Goal: Transaction & Acquisition: Purchase product/service

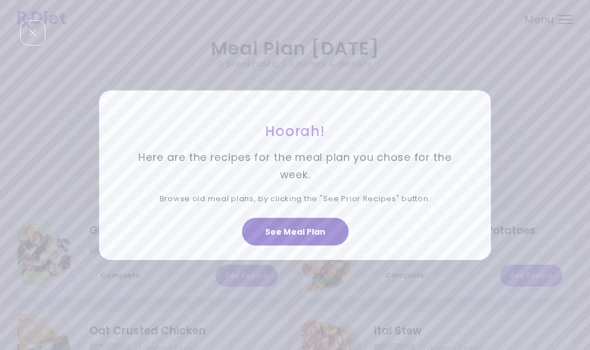
click at [321, 230] on button "See Meal Plan" at bounding box center [295, 232] width 107 height 28
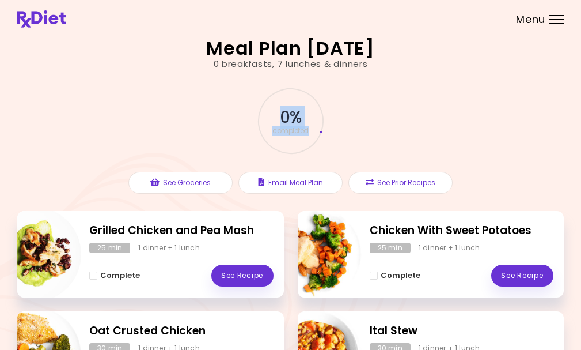
click at [477, 100] on div "0 % completed See Groceries Email Meal Plan See Prior Recipes" at bounding box center [290, 140] width 547 height 141
click at [557, 16] on div at bounding box center [556, 15] width 14 height 1
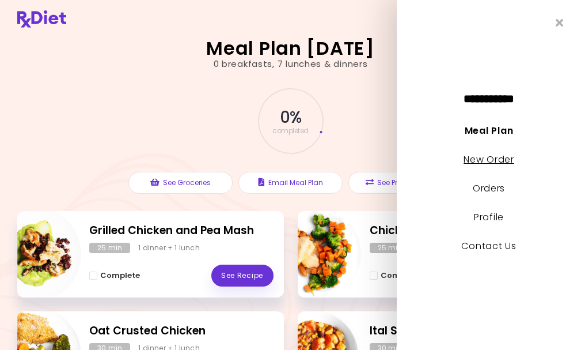
click at [491, 158] on link "New Order" at bounding box center [489, 159] width 50 height 13
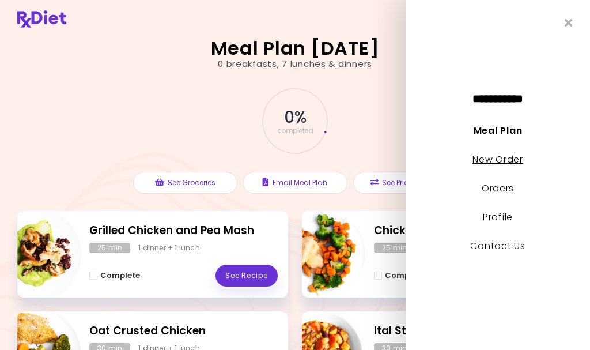
select select "*"
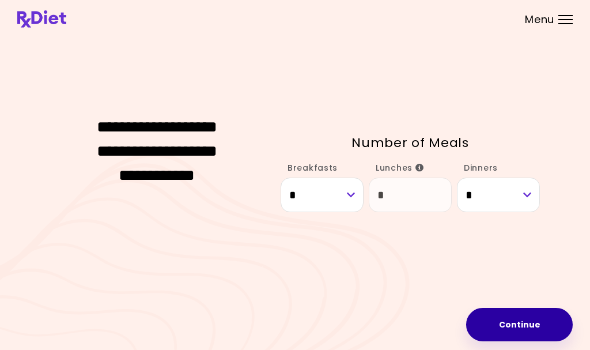
click at [518, 319] on button "Continue" at bounding box center [519, 324] width 107 height 33
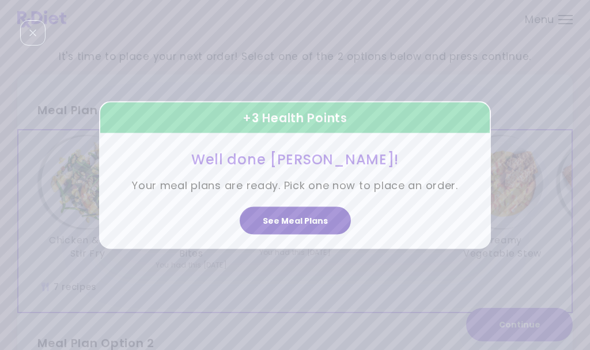
click at [306, 218] on button "See Meal Plans" at bounding box center [295, 221] width 111 height 28
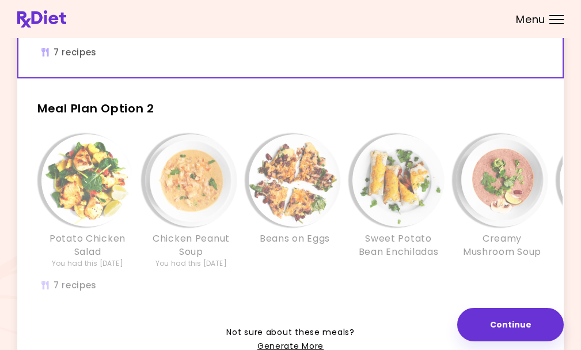
scroll to position [288, 0]
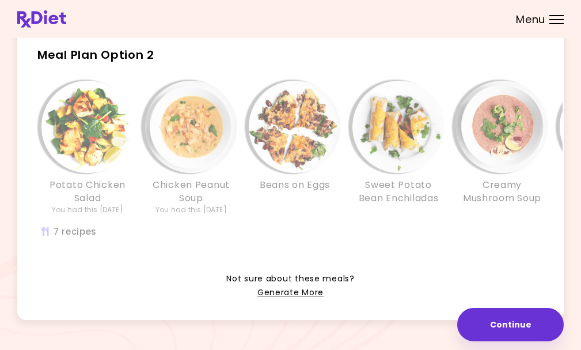
click at [289, 215] on div "Beans on Eggs" at bounding box center [295, 148] width 104 height 134
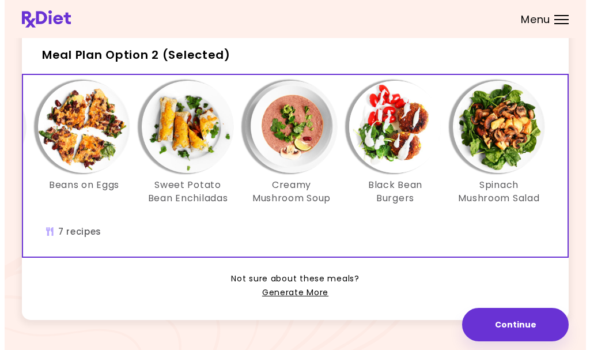
scroll to position [0, 216]
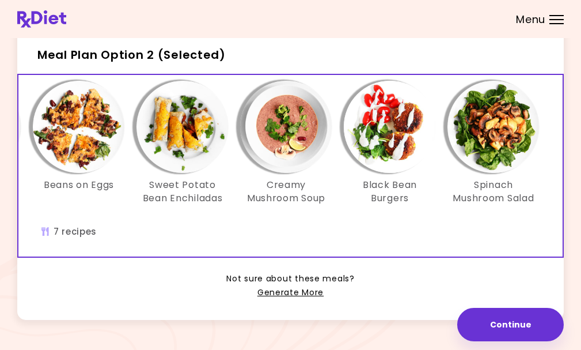
click at [499, 139] on img "Info - Spinach Mushroom Salad - Meal Plan Option 2 (Selected)" at bounding box center [493, 127] width 92 height 92
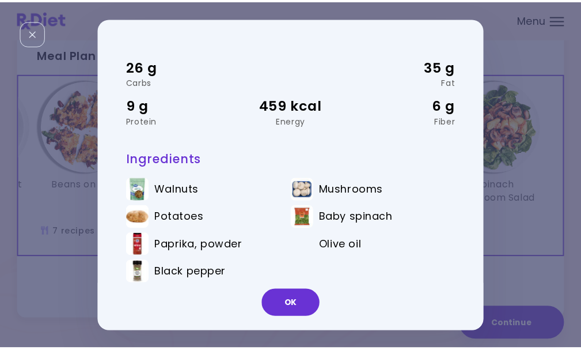
scroll to position [51, 0]
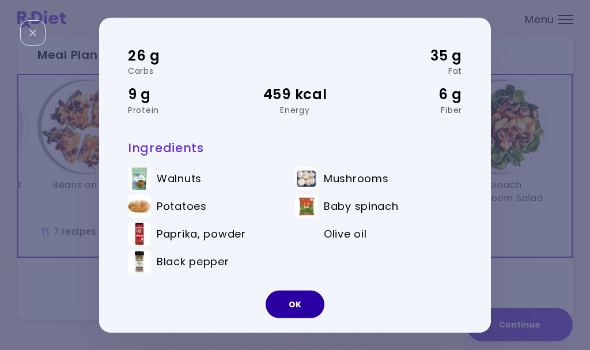
click at [296, 300] on button "OK" at bounding box center [294, 304] width 59 height 28
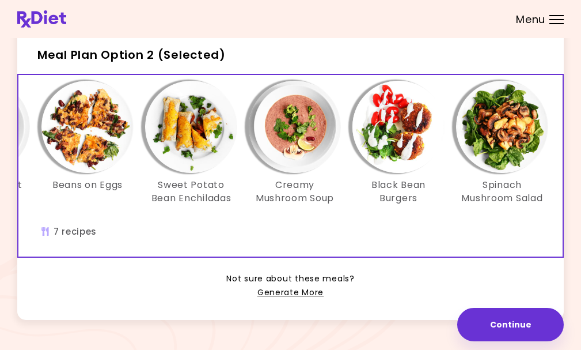
click at [297, 136] on img "Info - Creamy Mushroom Soup - Meal Plan Option 2 (Selected)" at bounding box center [295, 127] width 92 height 92
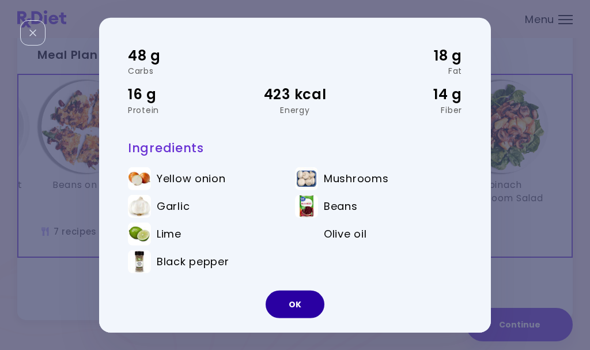
click at [291, 299] on button "OK" at bounding box center [294, 304] width 59 height 28
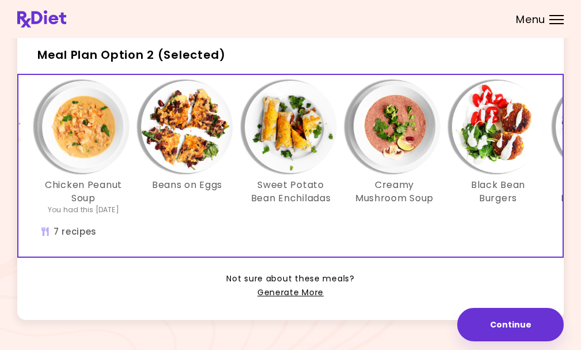
scroll to position [0, 80]
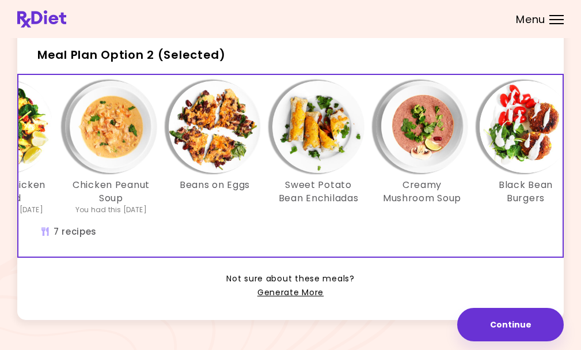
click at [213, 122] on img "Info - Beans on Eggs - Meal Plan Option 2 (Selected)" at bounding box center [215, 127] width 92 height 92
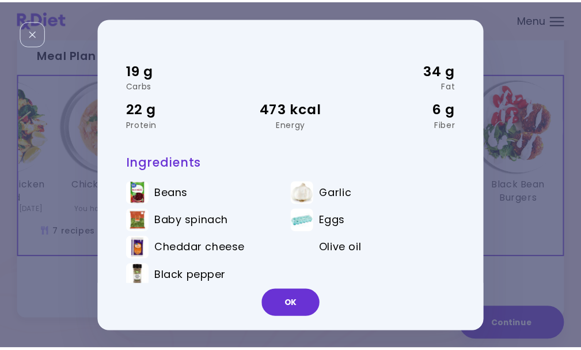
scroll to position [51, 0]
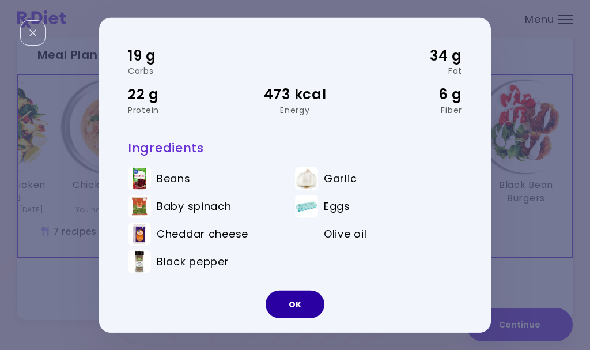
click at [292, 298] on button "OK" at bounding box center [294, 304] width 59 height 28
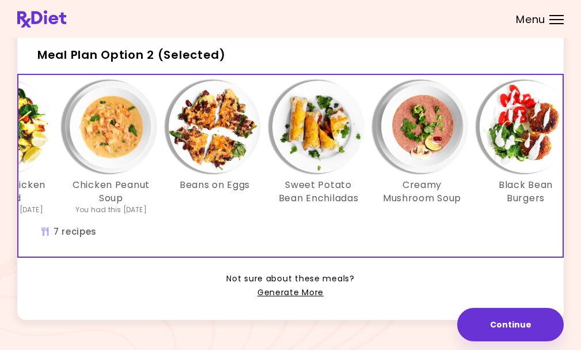
scroll to position [0, 0]
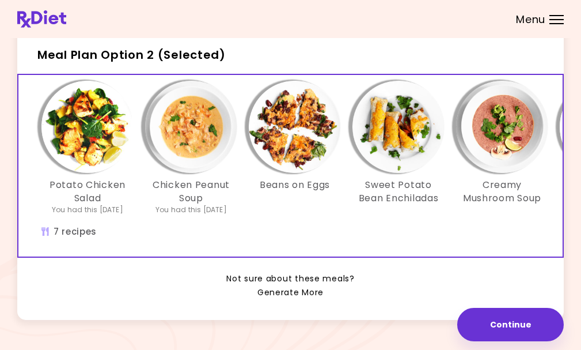
click at [298, 299] on link "Generate More" at bounding box center [290, 293] width 66 height 14
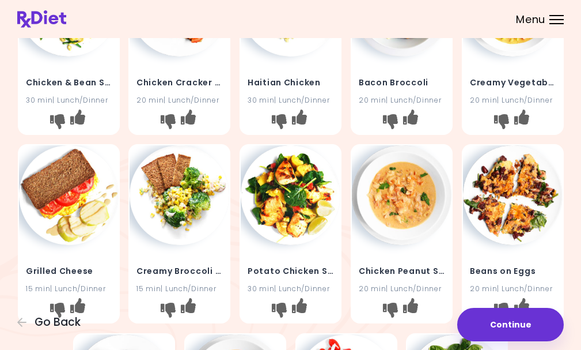
scroll to position [173, 0]
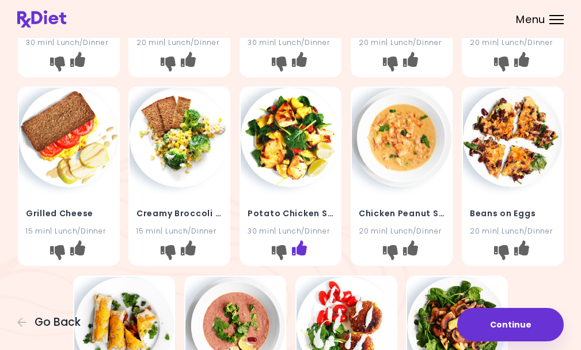
click at [300, 241] on icon "I like this recipe" at bounding box center [299, 248] width 15 height 15
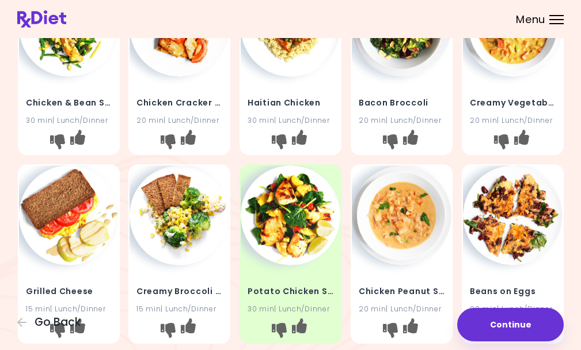
scroll to position [115, 0]
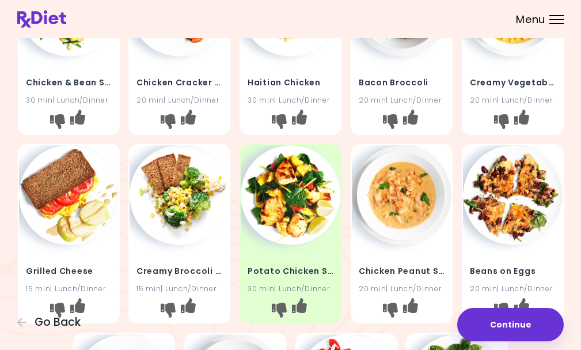
click at [73, 214] on img at bounding box center [69, 195] width 100 height 100
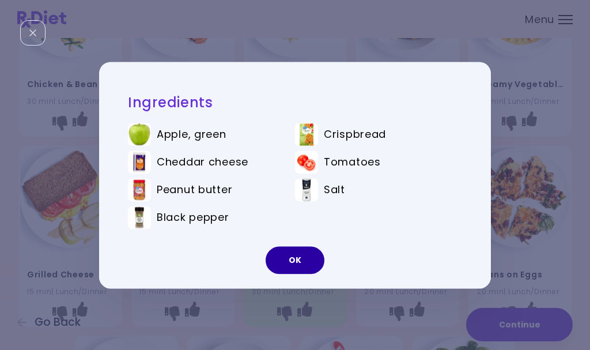
click at [295, 257] on button "OK" at bounding box center [294, 260] width 59 height 28
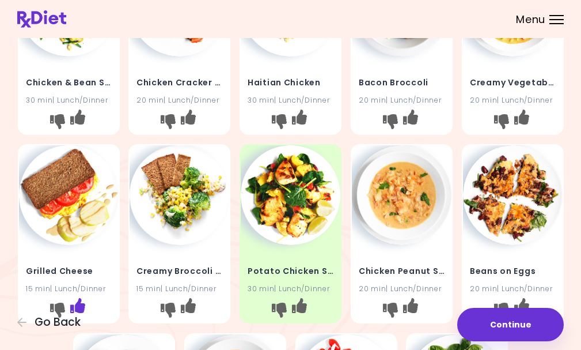
click at [78, 301] on icon "I like this recipe" at bounding box center [77, 305] width 15 height 15
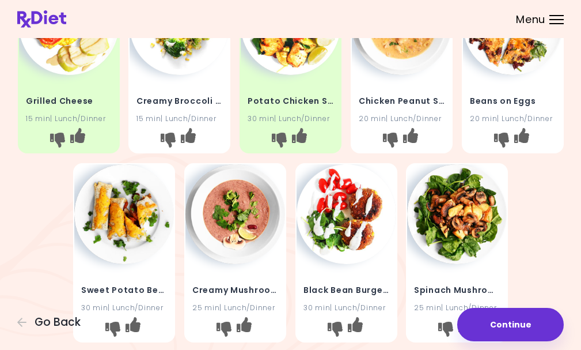
scroll to position [346, 0]
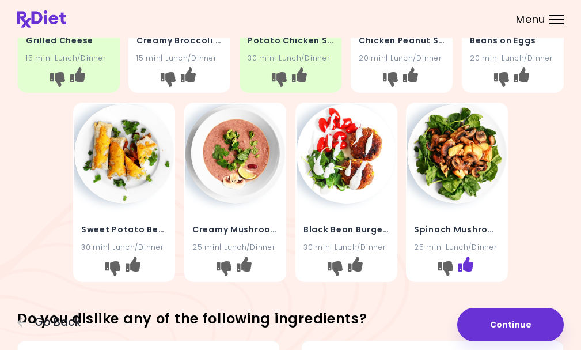
click at [468, 257] on icon "I like this recipe" at bounding box center [466, 263] width 15 height 15
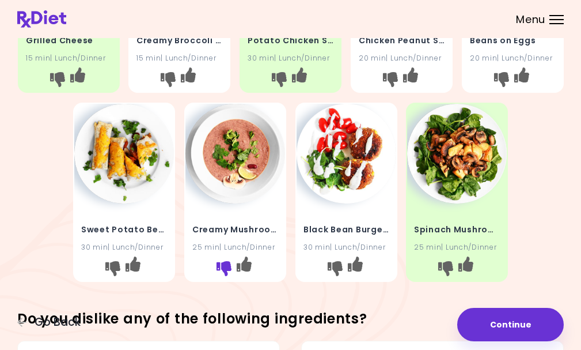
click at [225, 262] on icon "I don't like this recipe" at bounding box center [224, 268] width 15 height 15
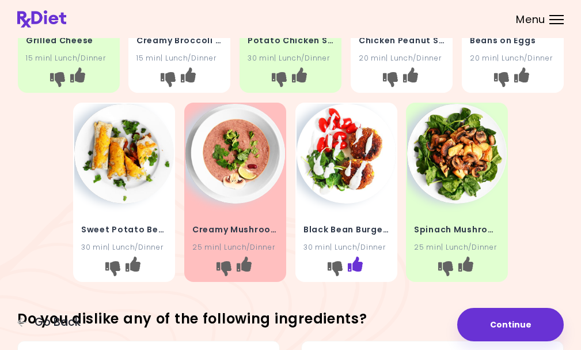
click at [355, 261] on icon "I like this recipe" at bounding box center [355, 263] width 15 height 15
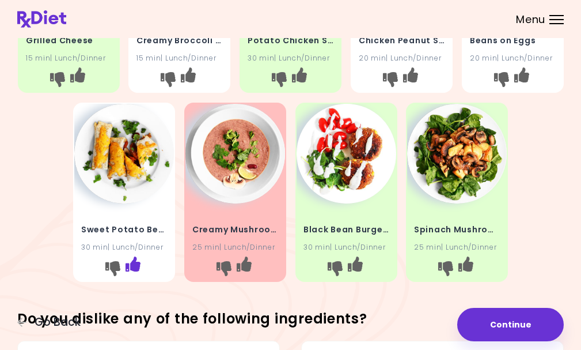
click at [134, 262] on icon "I like this recipe" at bounding box center [133, 263] width 15 height 15
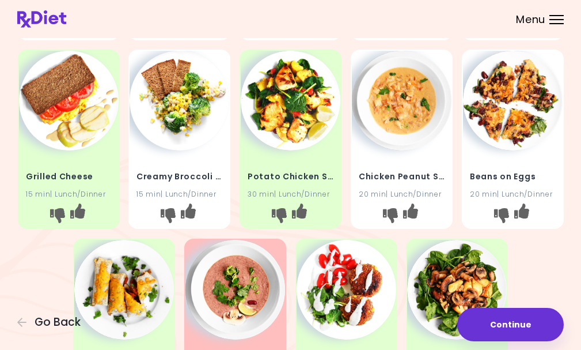
scroll to position [173, 0]
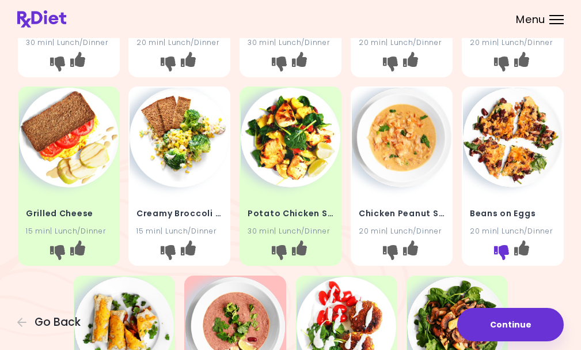
click at [498, 245] on icon "I don't like this recipe" at bounding box center [501, 252] width 15 height 15
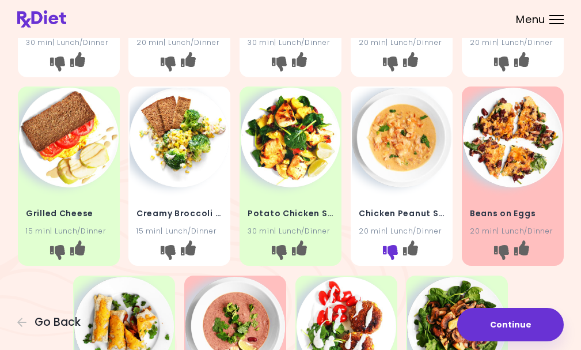
click at [391, 246] on icon "I don't like this recipe" at bounding box center [390, 252] width 15 height 15
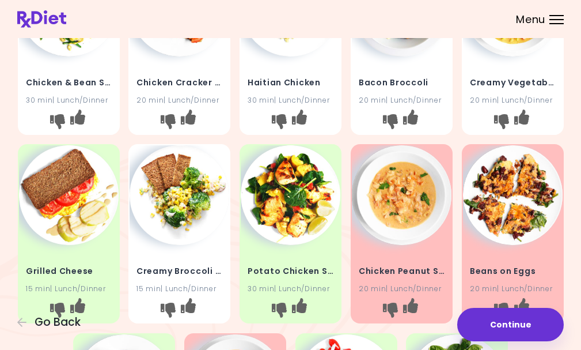
scroll to position [58, 0]
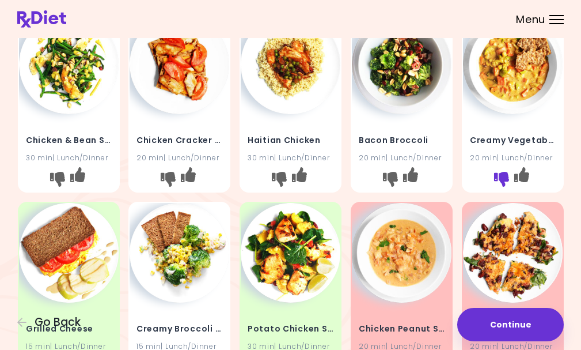
click at [500, 170] on button "I don't like this recipe" at bounding box center [501, 179] width 18 height 18
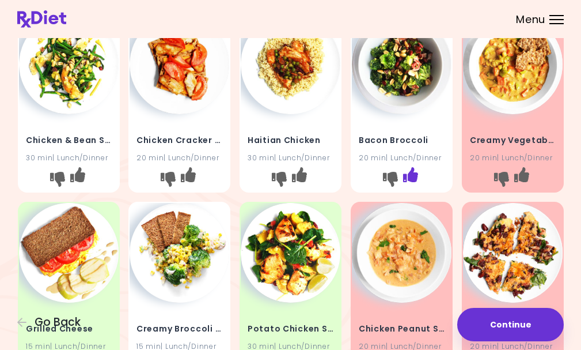
click at [410, 174] on icon "I like this recipe" at bounding box center [410, 174] width 15 height 15
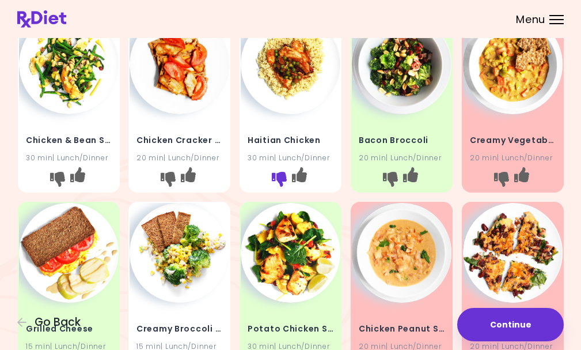
click at [280, 175] on icon "I don't like this recipe" at bounding box center [279, 179] width 15 height 15
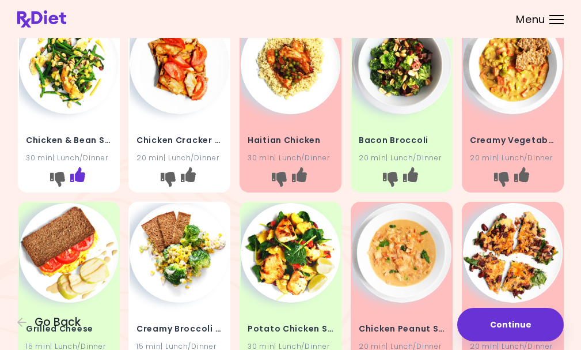
click at [78, 167] on icon "I like this recipe" at bounding box center [77, 174] width 15 height 15
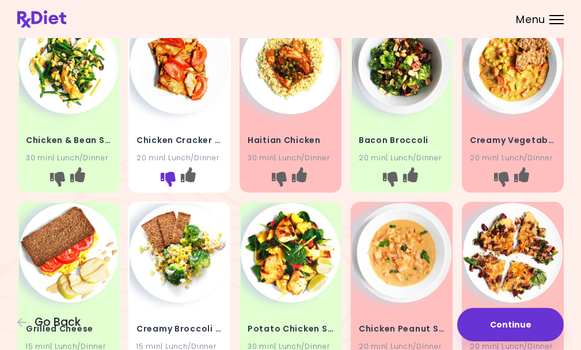
click at [165, 174] on icon "I don't like this recipe" at bounding box center [168, 179] width 15 height 15
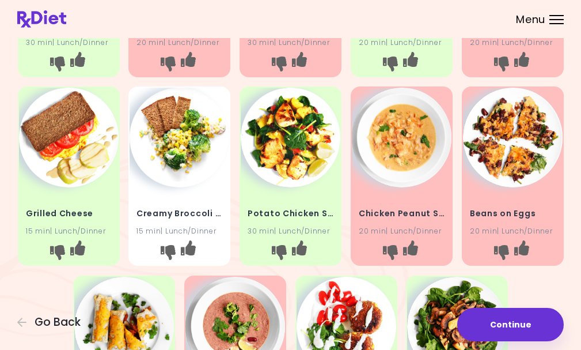
scroll to position [230, 0]
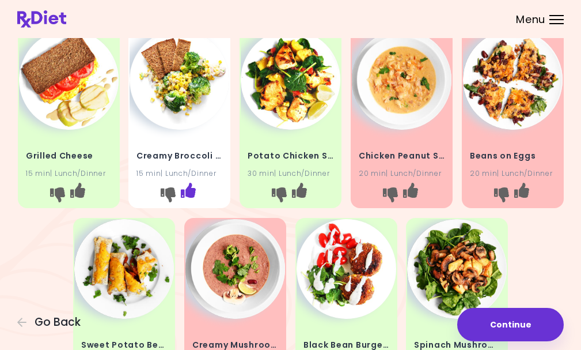
click at [187, 193] on icon "I like this recipe" at bounding box center [188, 190] width 15 height 15
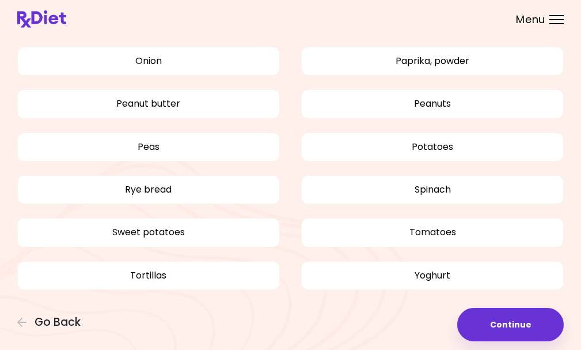
scroll to position [1026, 0]
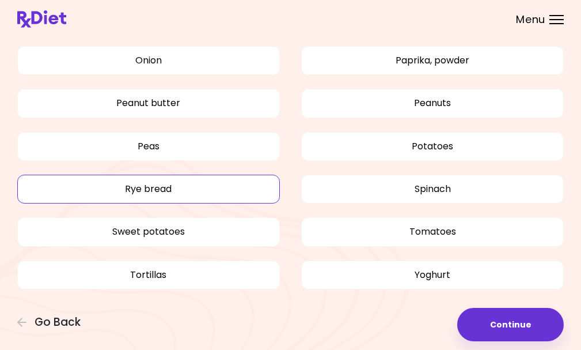
click at [153, 189] on button "Rye bread" at bounding box center [148, 188] width 263 height 29
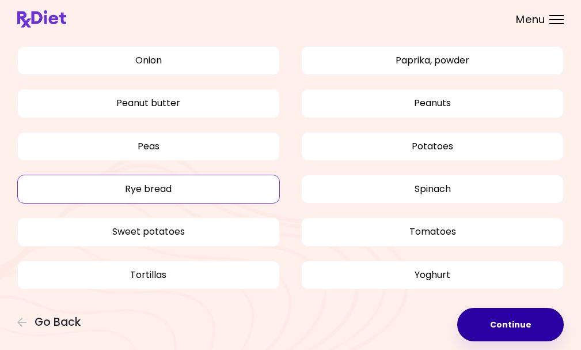
click at [513, 320] on button "Continue" at bounding box center [510, 324] width 107 height 33
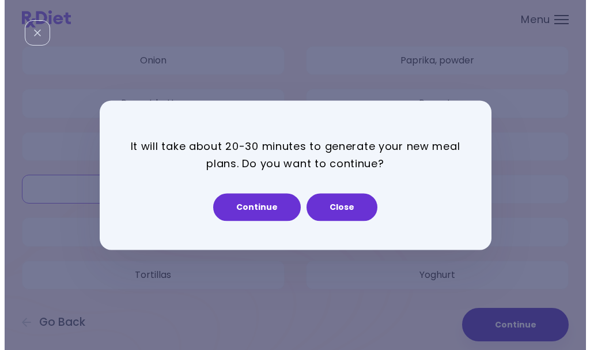
scroll to position [1030, 0]
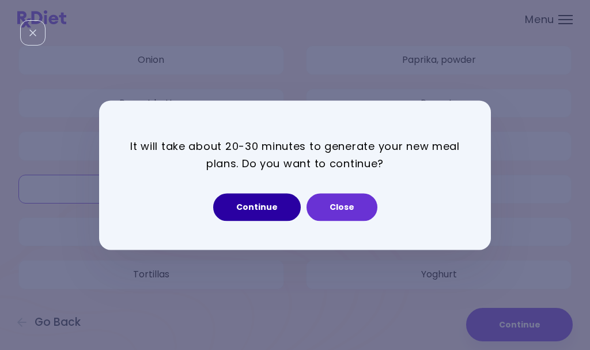
click at [253, 206] on button "Continue" at bounding box center [257, 207] width 88 height 28
select select "*"
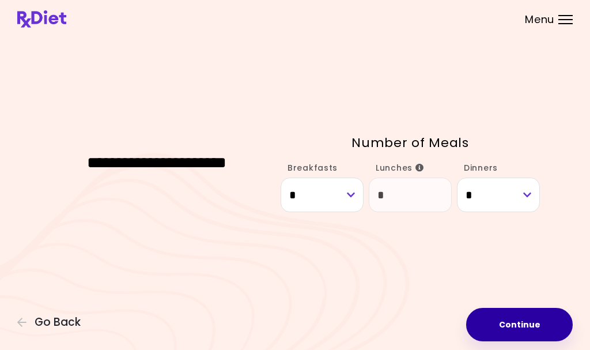
click at [525, 320] on button "Continue" at bounding box center [519, 324] width 107 height 33
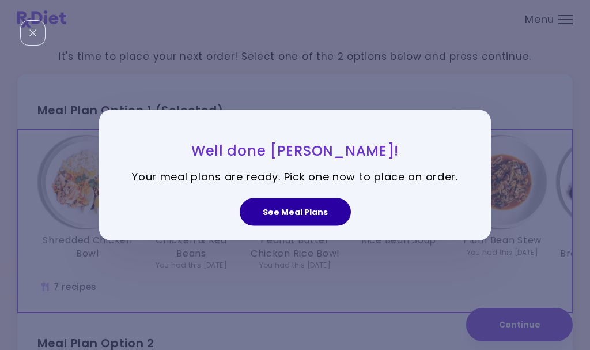
click at [320, 207] on button "See Meal Plans" at bounding box center [295, 212] width 111 height 28
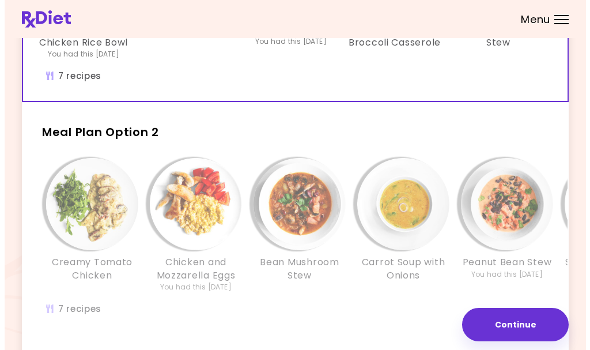
scroll to position [230, 0]
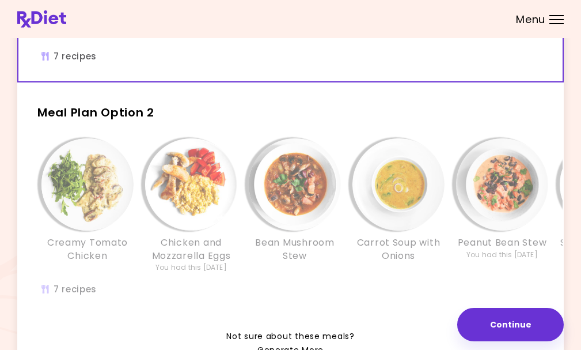
click at [136, 284] on div "Creamy Tomato Chicken Chicken and Mozzarella Eggs You had this [DATE] Bean Mush…" at bounding box center [399, 211] width 726 height 146
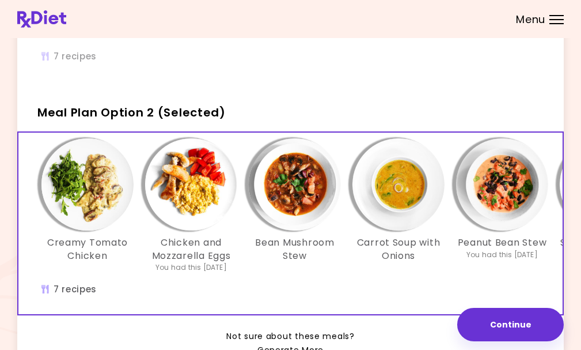
click at [199, 260] on h3 "Chicken and Mozzarella Eggs" at bounding box center [191, 249] width 92 height 26
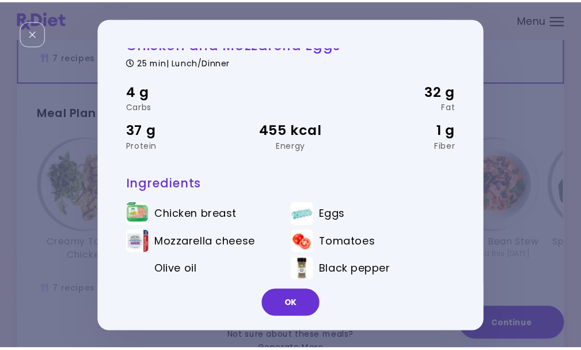
scroll to position [23, 0]
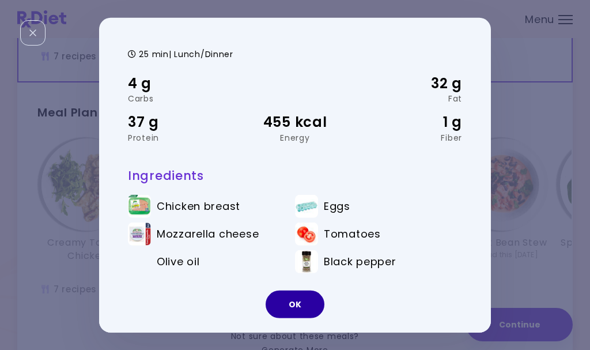
click at [291, 305] on button "OK" at bounding box center [294, 304] width 59 height 28
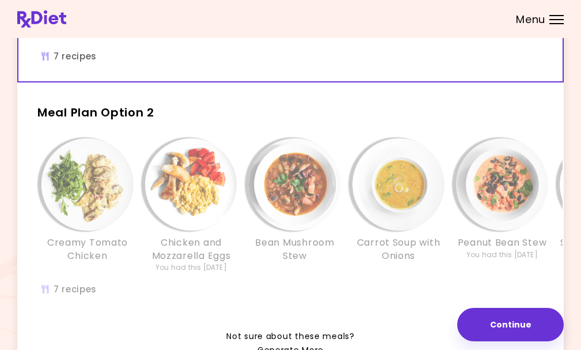
click at [309, 297] on div "Creamy Tomato Chicken Chicken and Mozzarella Eggs You had this [DATE] Bean Mush…" at bounding box center [398, 222] width 760 height 181
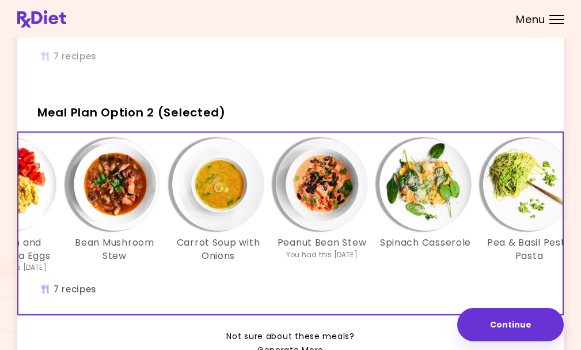
scroll to position [0, 216]
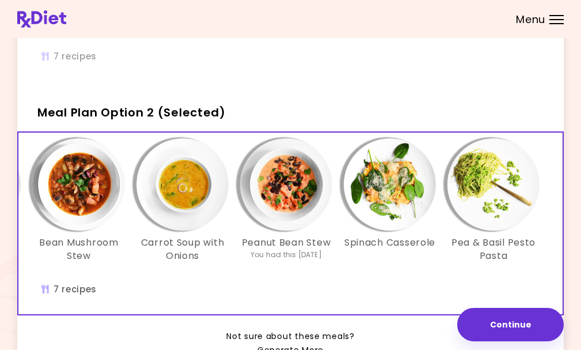
click at [495, 191] on img "Info - Pea & Basil Pesto Pasta - Meal Plan Option 2 (Selected)" at bounding box center [493, 184] width 92 height 92
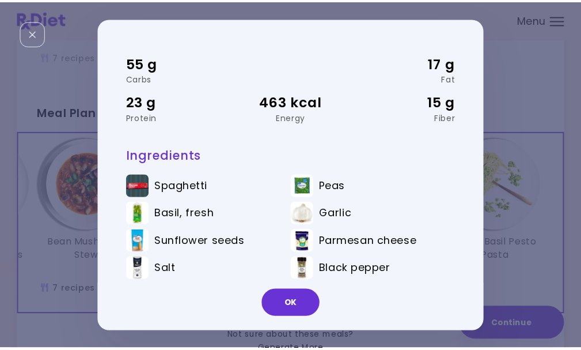
scroll to position [51, 0]
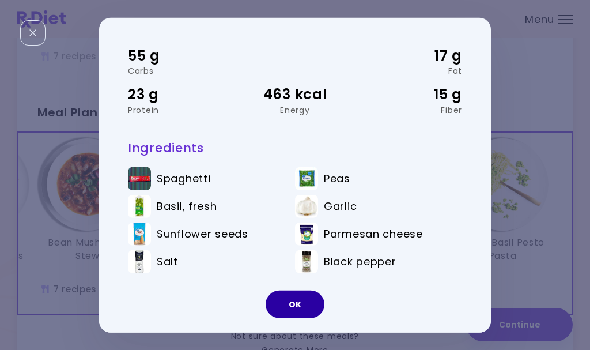
click at [299, 301] on button "OK" at bounding box center [294, 304] width 59 height 28
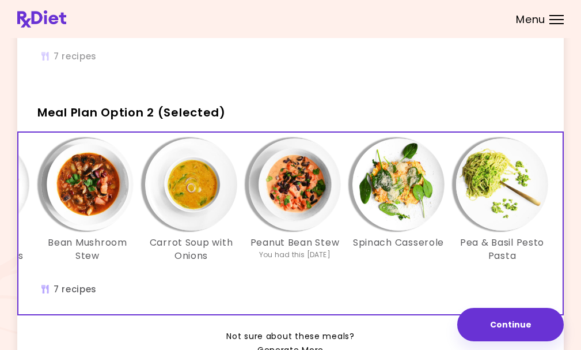
click at [405, 199] on img "Info - Spinach Casserole - Meal Plan Option 2 (Selected)" at bounding box center [398, 184] width 92 height 92
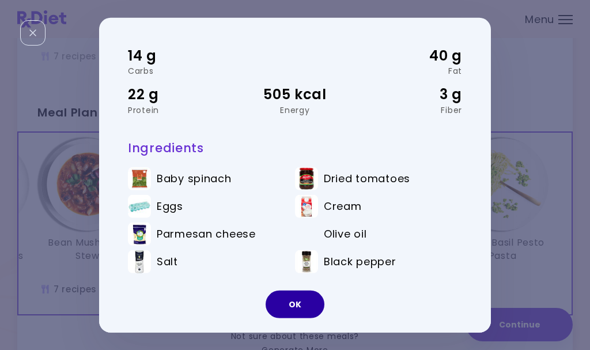
click at [302, 301] on button "OK" at bounding box center [294, 304] width 59 height 28
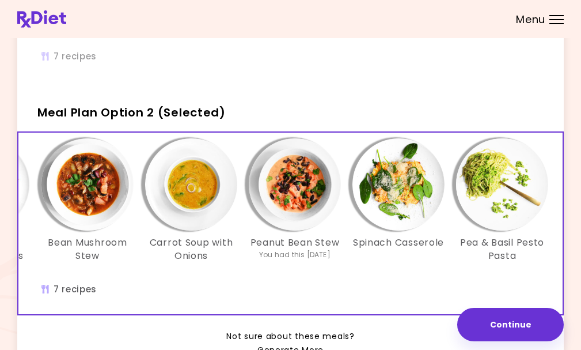
click at [395, 249] on h3 "Spinach Casserole" at bounding box center [398, 242] width 91 height 13
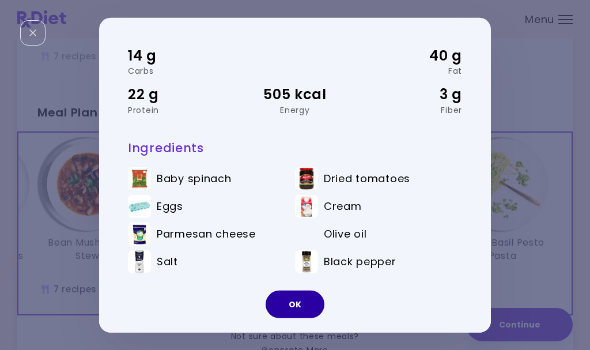
click at [287, 301] on button "OK" at bounding box center [294, 304] width 59 height 28
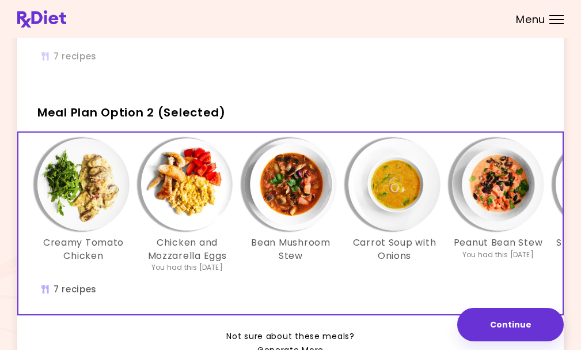
scroll to position [0, 0]
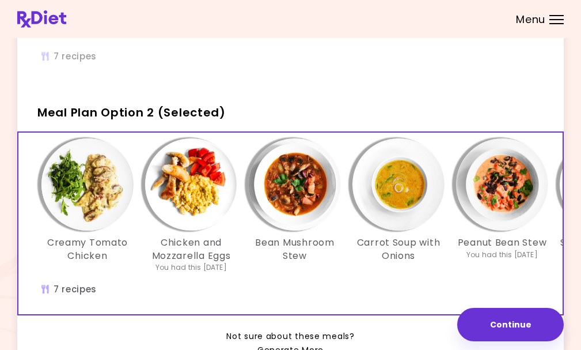
click at [97, 186] on img "Info - Creamy Tomato Chicken - Meal Plan Option 2 (Selected)" at bounding box center [87, 184] width 92 height 92
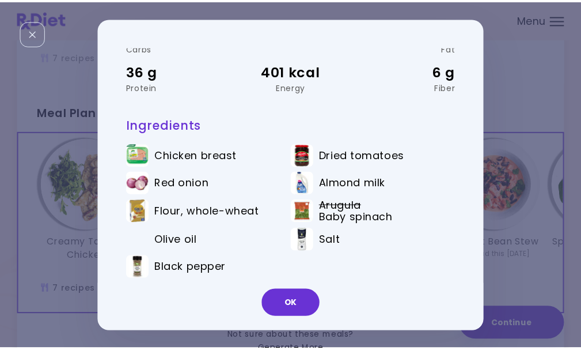
scroll to position [80, 0]
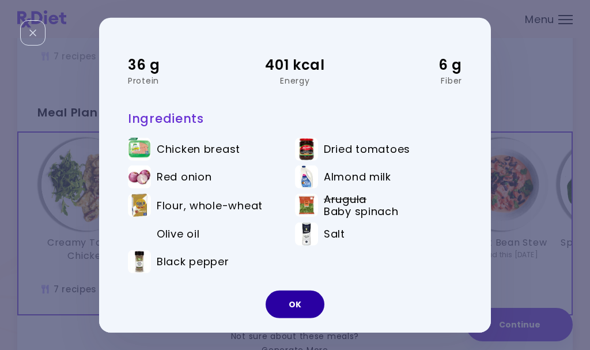
click at [291, 297] on button "OK" at bounding box center [294, 304] width 59 height 28
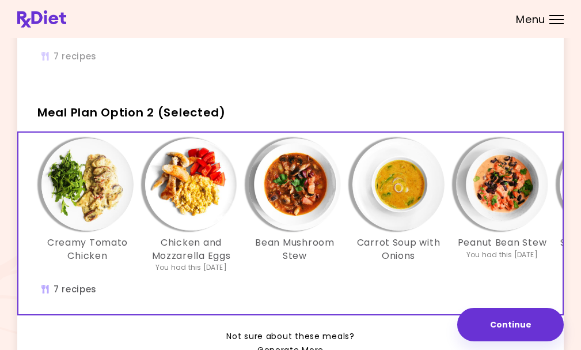
click at [291, 194] on img "Info - Bean Mushroom Stew - Meal Plan Option 2 (Selected)" at bounding box center [295, 184] width 92 height 92
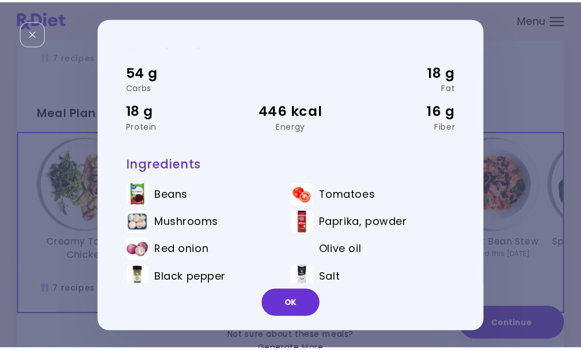
scroll to position [51, 0]
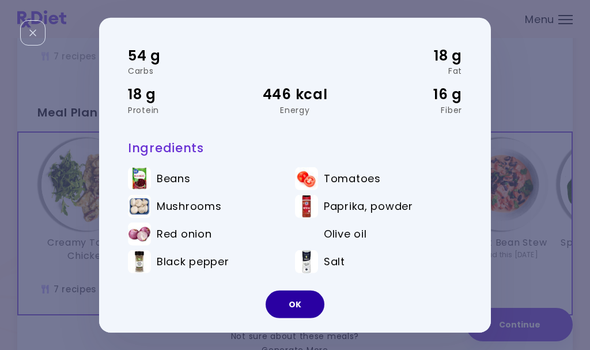
click at [287, 302] on button "OK" at bounding box center [294, 304] width 59 height 28
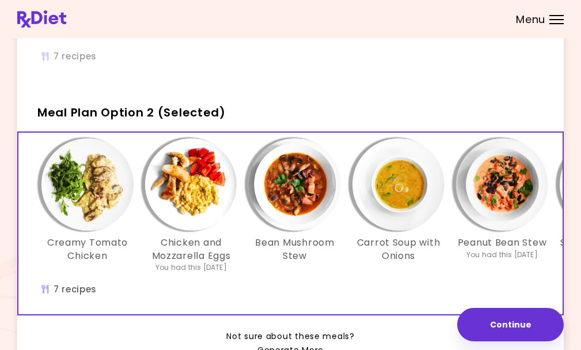
click at [392, 218] on img "Info - Carrot Soup with Onions - Meal Plan Option 2 (Selected)" at bounding box center [398, 184] width 92 height 92
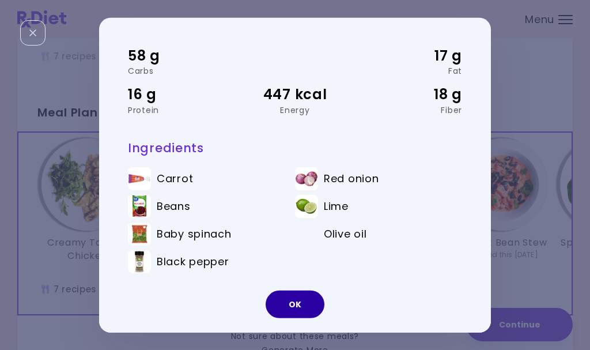
click at [305, 301] on button "OK" at bounding box center [294, 304] width 59 height 28
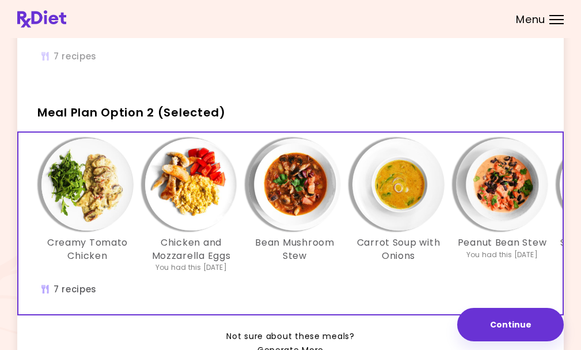
click at [192, 200] on img "Info - Chicken and Mozzarella Eggs - Meal Plan Option 2 (Selected)" at bounding box center [191, 184] width 92 height 92
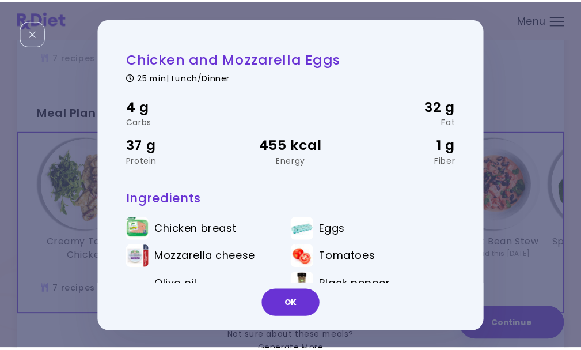
scroll to position [23, 0]
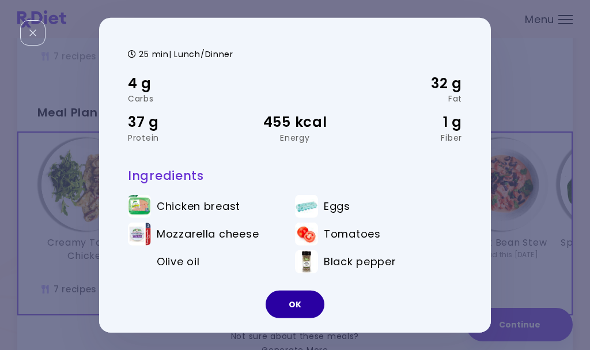
click at [305, 303] on button "OK" at bounding box center [294, 304] width 59 height 28
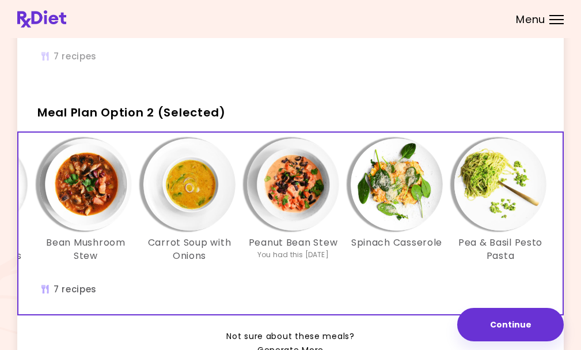
scroll to position [0, 216]
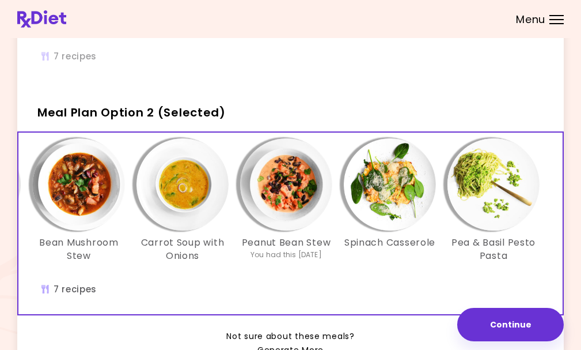
click at [78, 200] on img "Info - Bean Mushroom Stew - Meal Plan Option 2 (Selected)" at bounding box center [79, 184] width 92 height 92
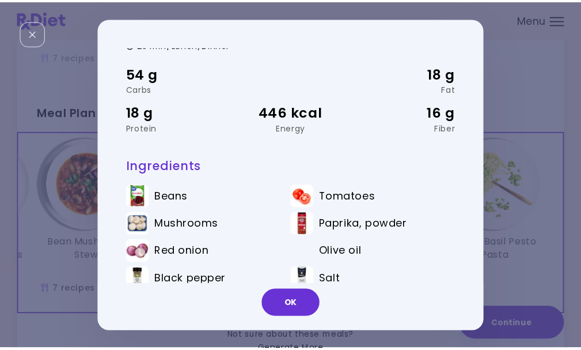
scroll to position [51, 0]
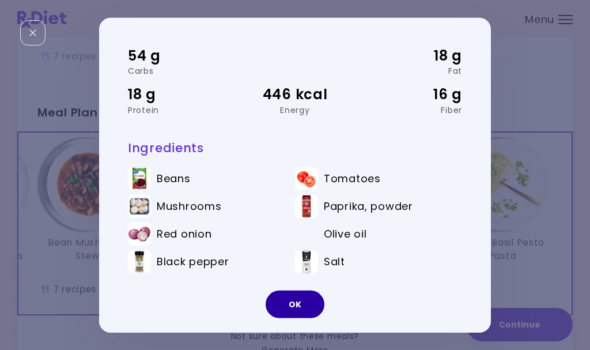
click at [298, 301] on button "OK" at bounding box center [294, 304] width 59 height 28
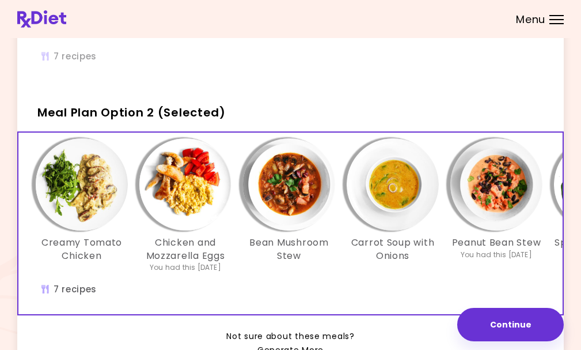
scroll to position [0, 0]
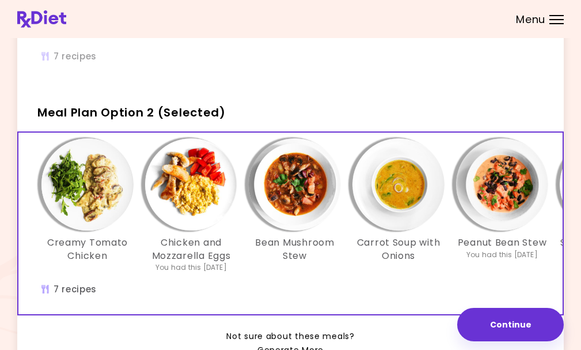
click at [81, 259] on h3 "Creamy Tomato Chicken" at bounding box center [87, 249] width 92 height 26
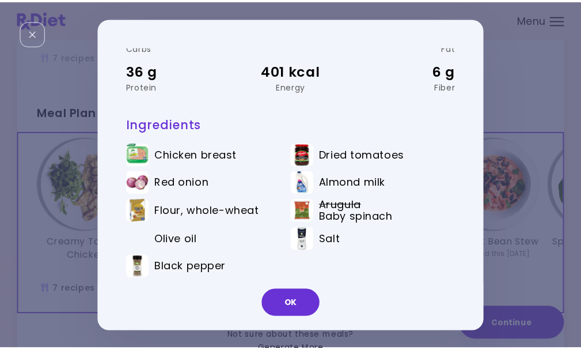
scroll to position [80, 0]
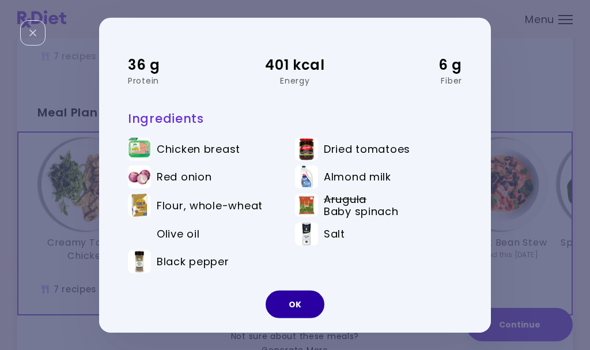
click at [294, 305] on button "OK" at bounding box center [294, 304] width 59 height 28
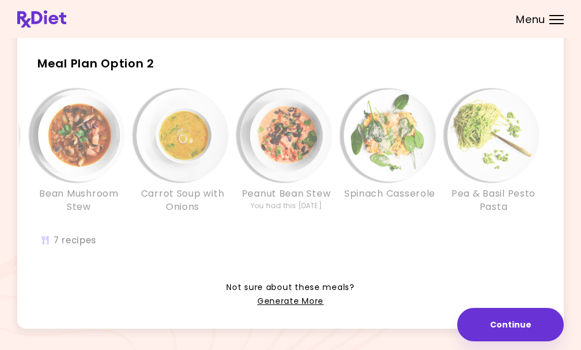
scroll to position [288, 0]
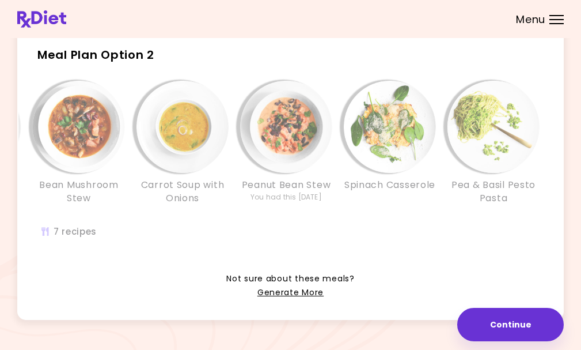
click at [218, 204] on h3 "Carrot Soup with Onions" at bounding box center [182, 192] width 92 height 26
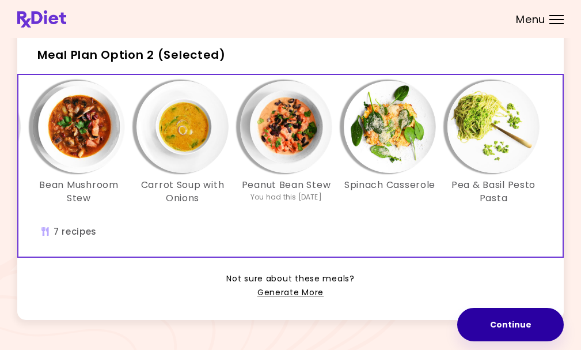
click at [522, 320] on button "Continue" at bounding box center [510, 324] width 107 height 33
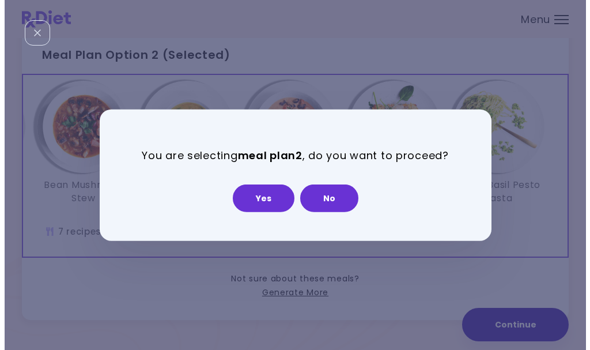
scroll to position [0, 207]
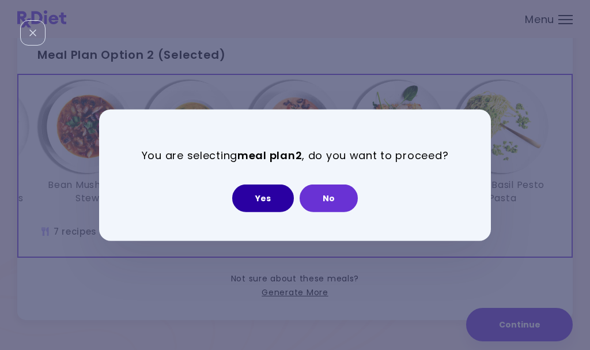
click at [265, 193] on button "Yes" at bounding box center [263, 198] width 62 height 28
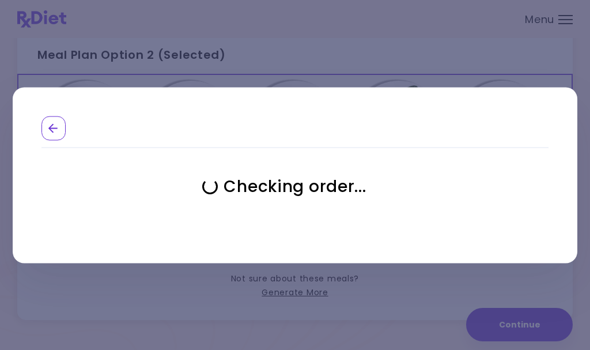
select select "**********"
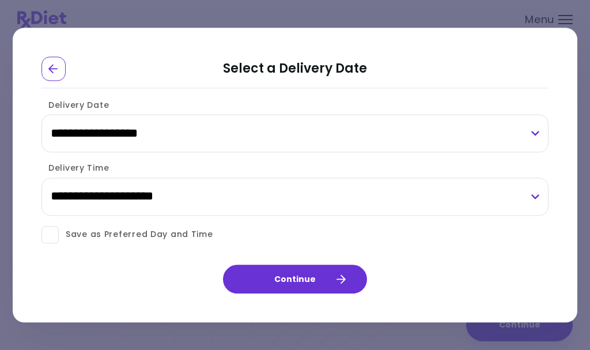
click at [43, 239] on span at bounding box center [49, 234] width 17 height 17
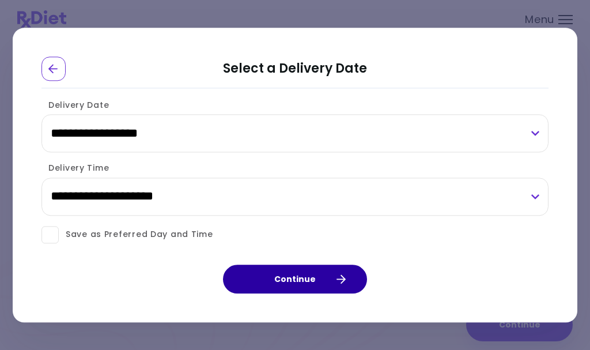
click at [301, 279] on button "Continue" at bounding box center [295, 278] width 144 height 29
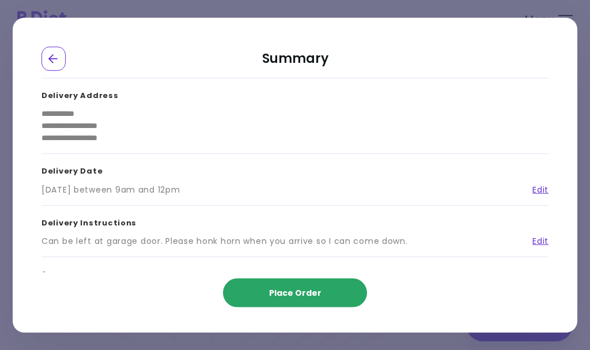
click at [304, 288] on span "Place Order" at bounding box center [295, 293] width 52 height 12
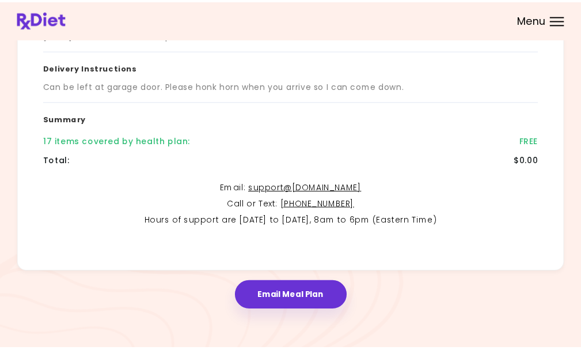
scroll to position [240, 0]
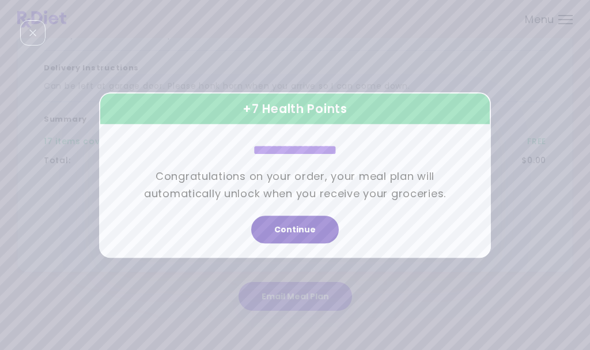
click at [305, 225] on button "Continue" at bounding box center [295, 229] width 88 height 28
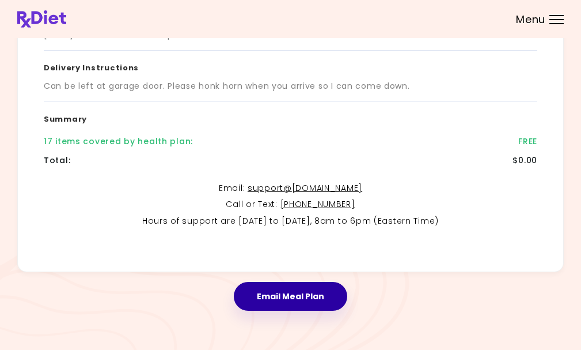
click at [280, 292] on button "Email Meal Plan" at bounding box center [290, 296] width 113 height 29
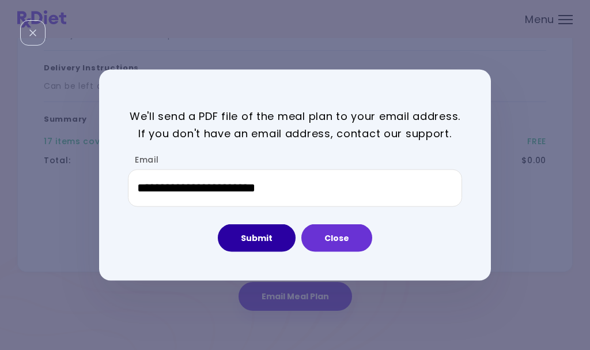
click at [249, 238] on button "Submit" at bounding box center [257, 238] width 78 height 28
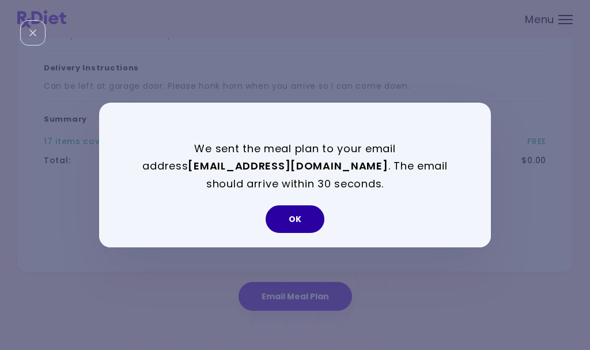
click at [303, 214] on button "OK" at bounding box center [294, 219] width 59 height 28
